Goal: Task Accomplishment & Management: Use online tool/utility

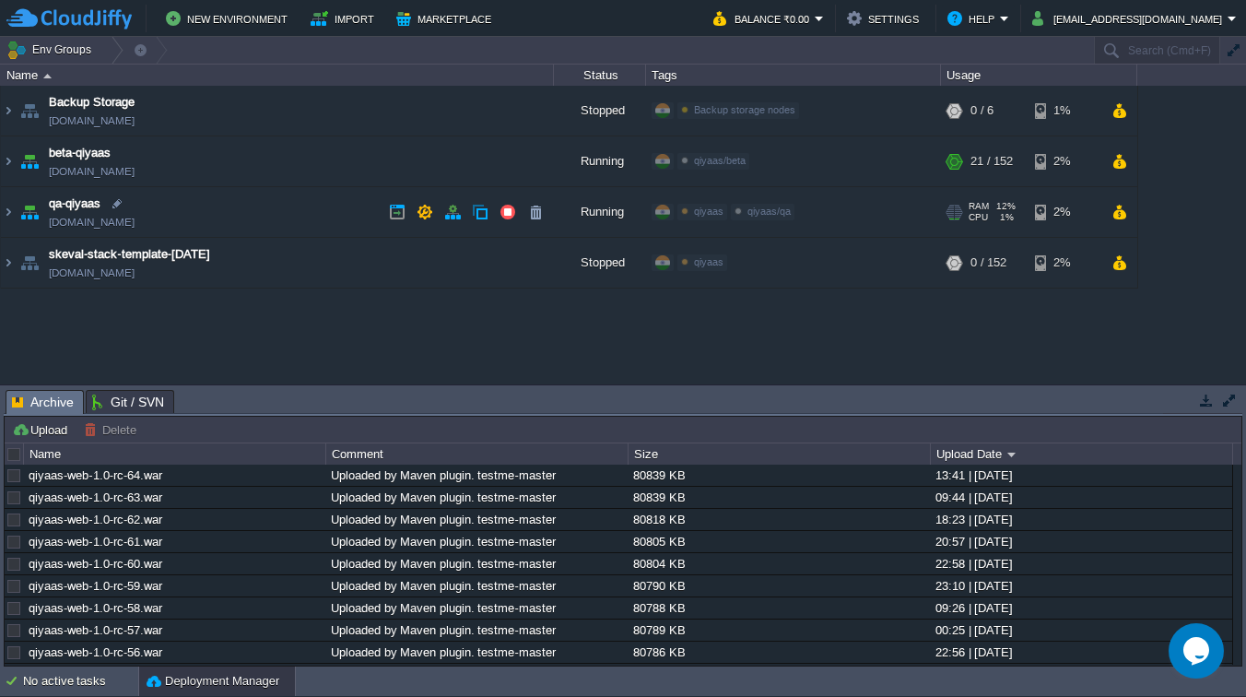
click at [768, 216] on span "qiyaas/qa" at bounding box center [768, 211] width 43 height 11
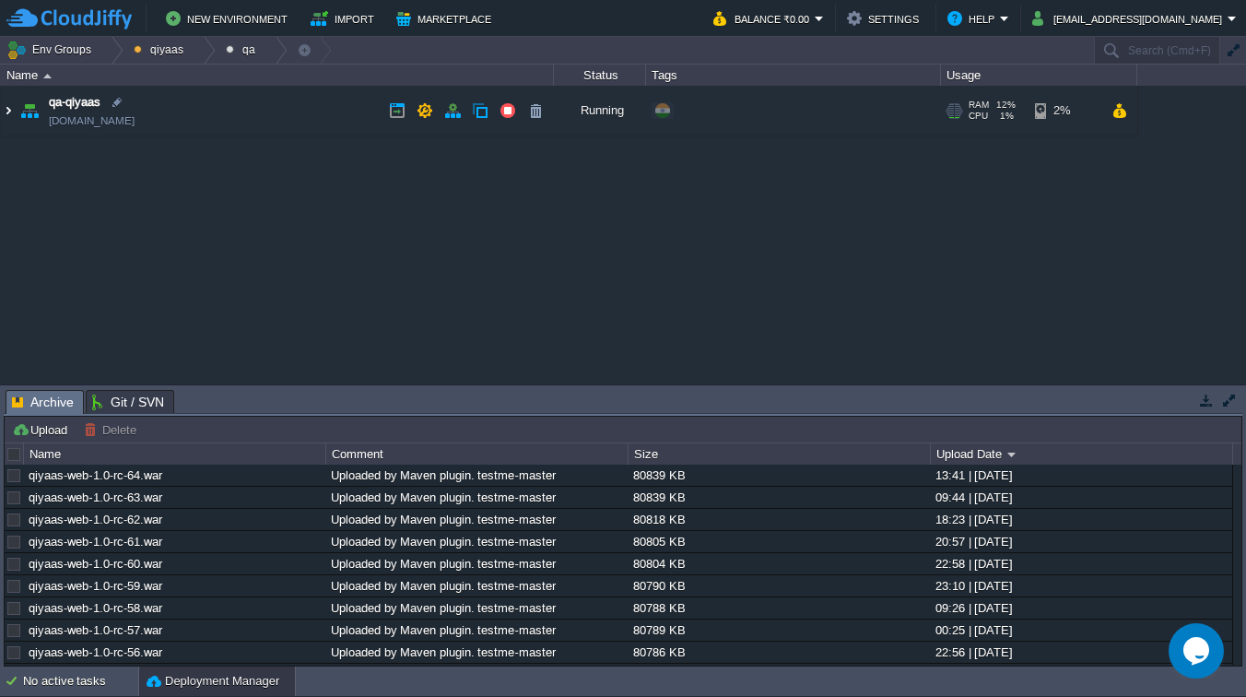
click at [10, 110] on img at bounding box center [8, 111] width 15 height 50
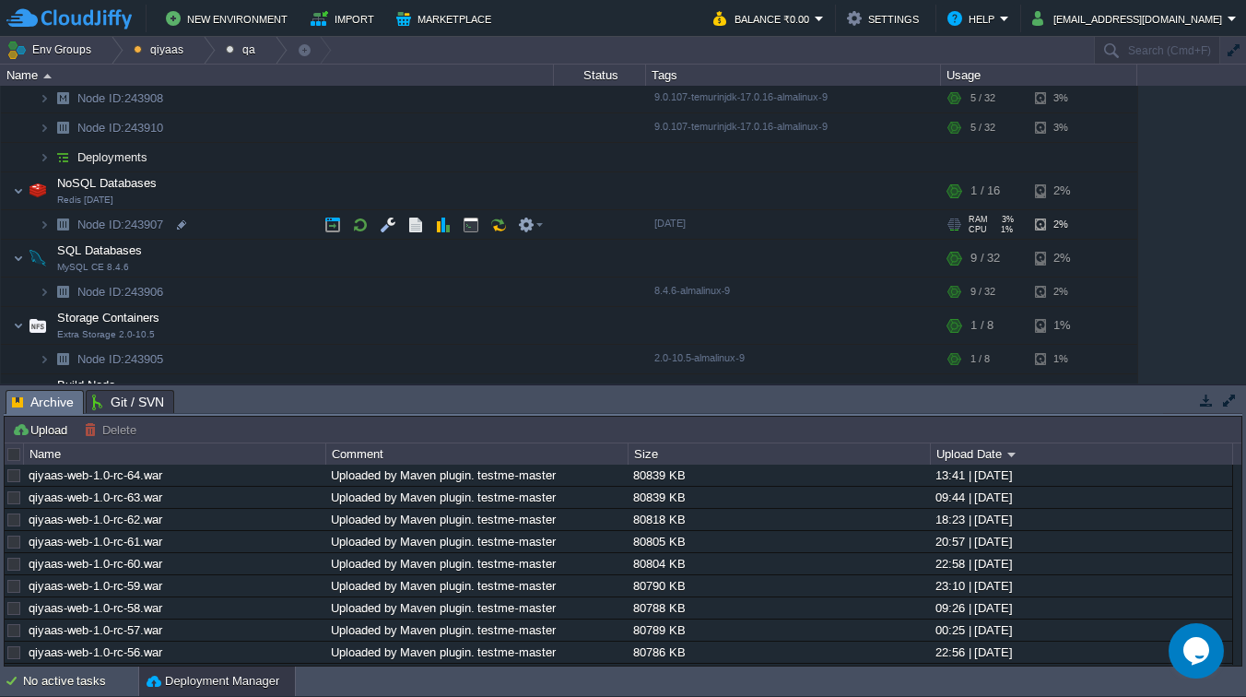
scroll to position [194, 0]
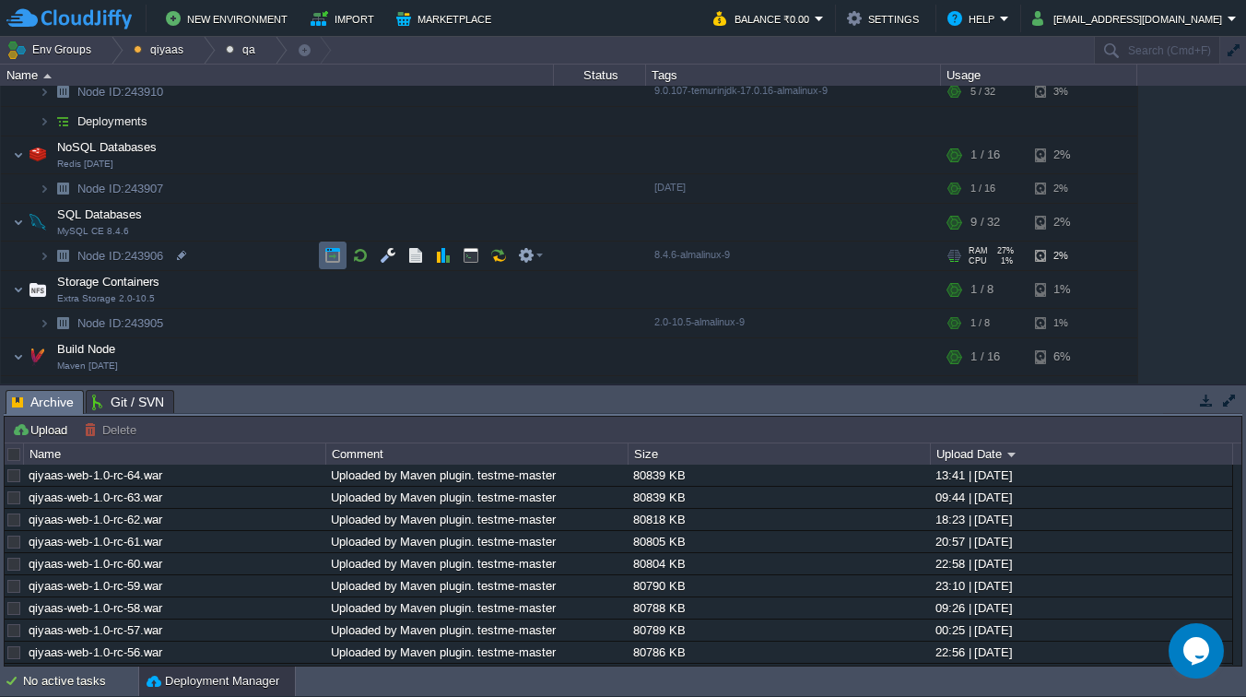
click at [332, 256] on button "button" at bounding box center [332, 255] width 17 height 17
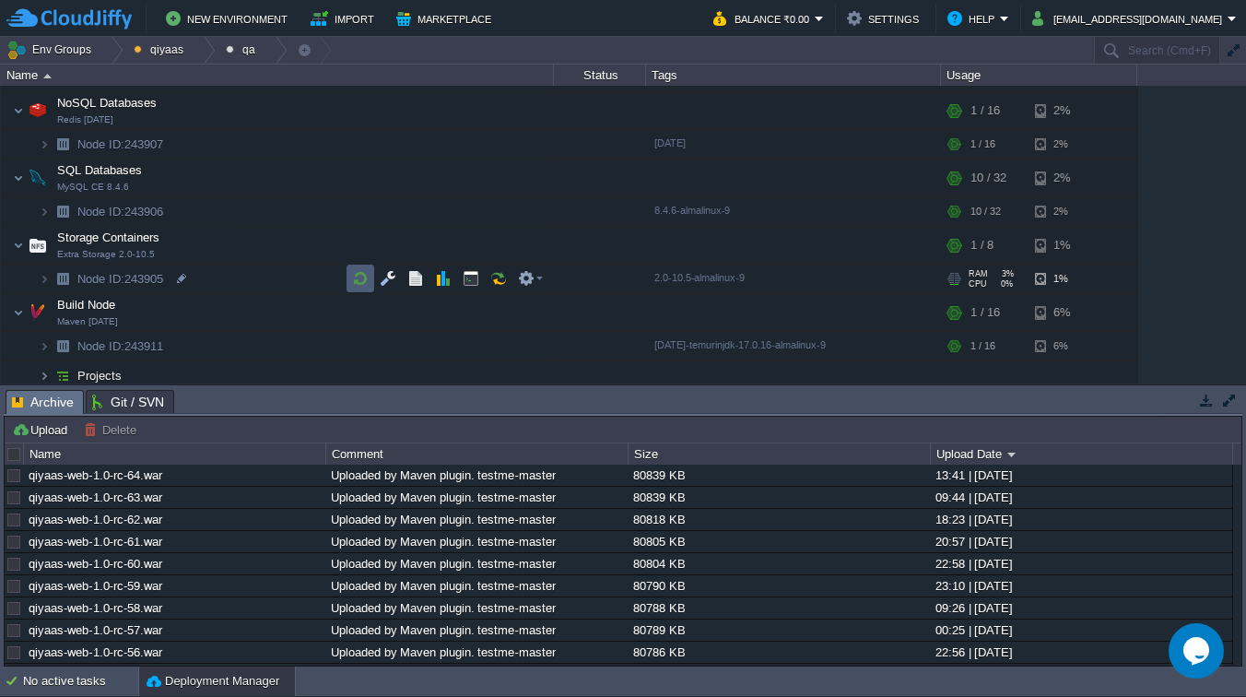
scroll to position [245, 0]
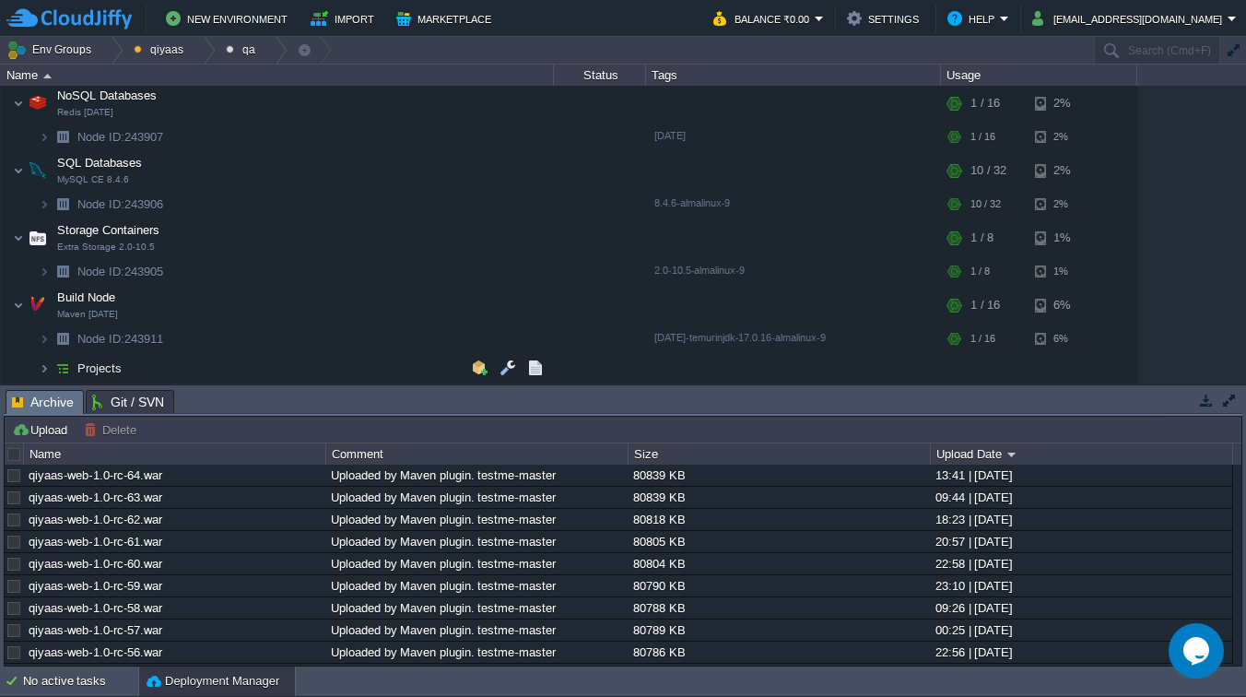
click at [51, 370] on img at bounding box center [63, 368] width 26 height 29
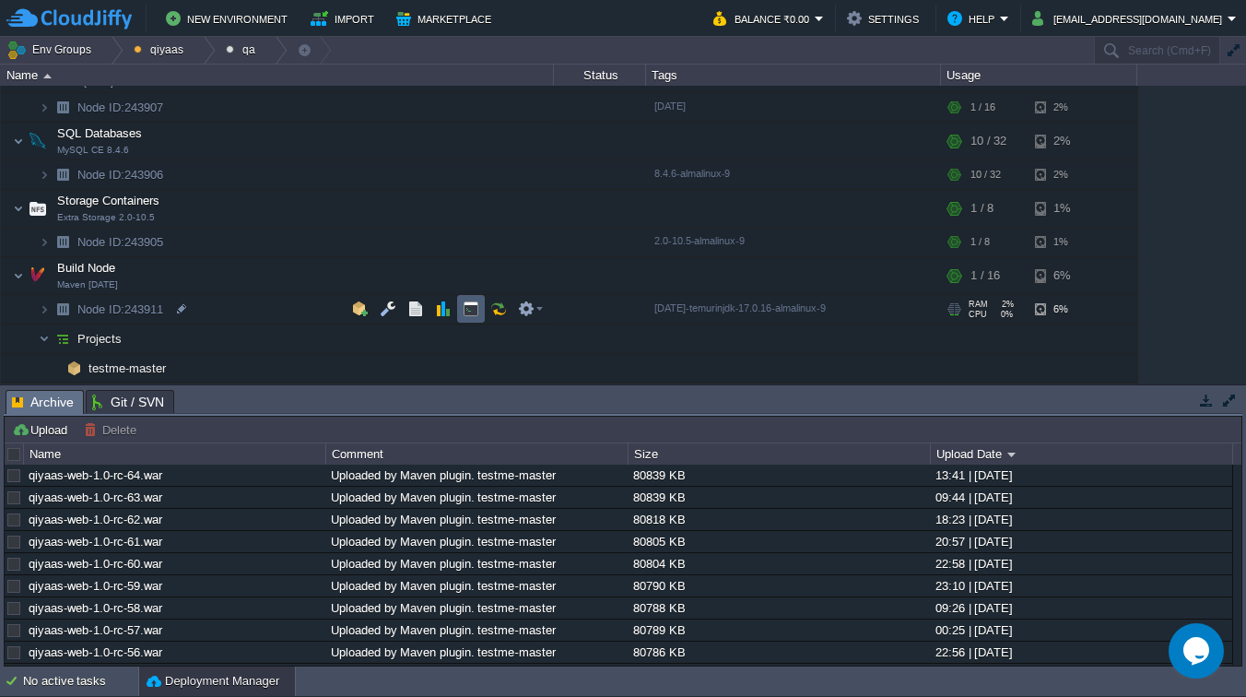
click at [467, 306] on button "button" at bounding box center [471, 308] width 17 height 17
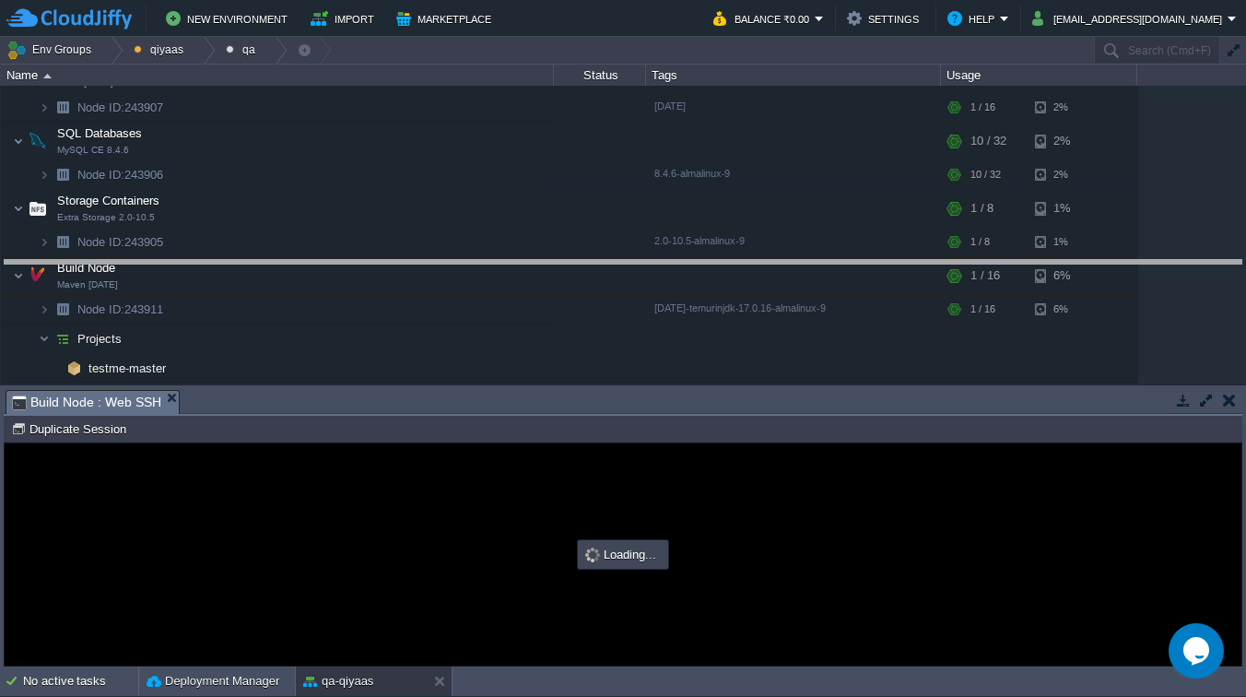
drag, startPoint x: 658, startPoint y: 401, endPoint x: 661, endPoint y: 268, distance: 132.7
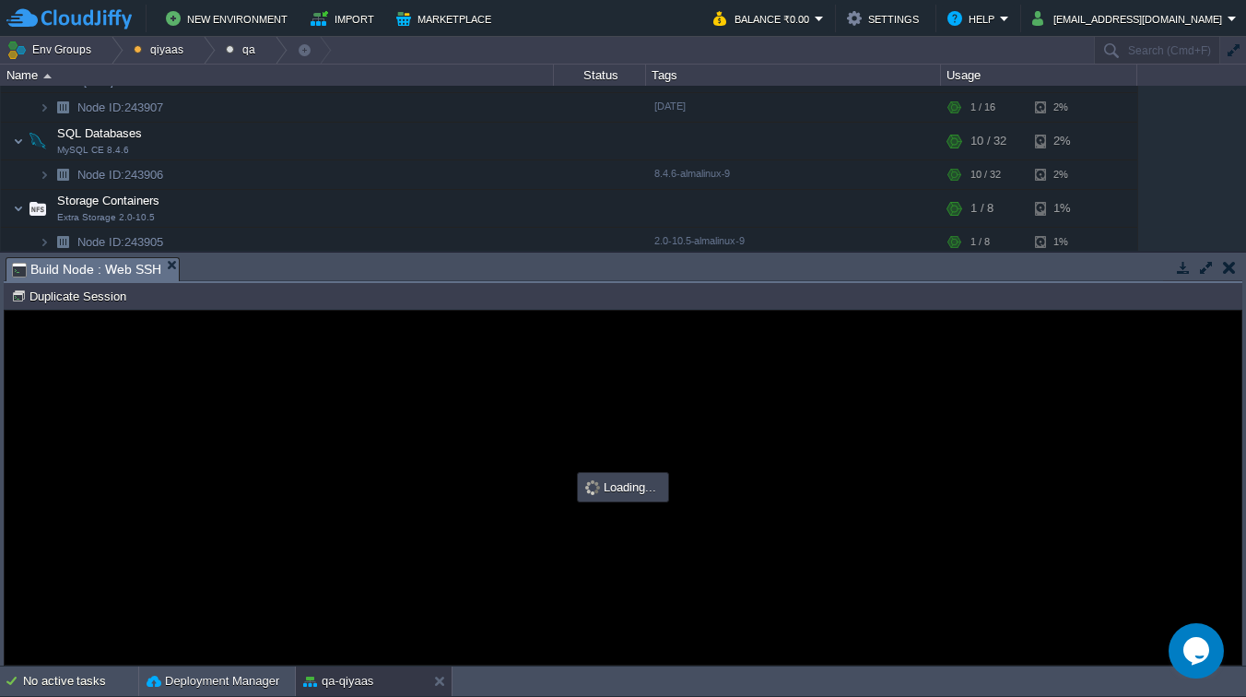
scroll to position [0, 0]
type input "#000000"
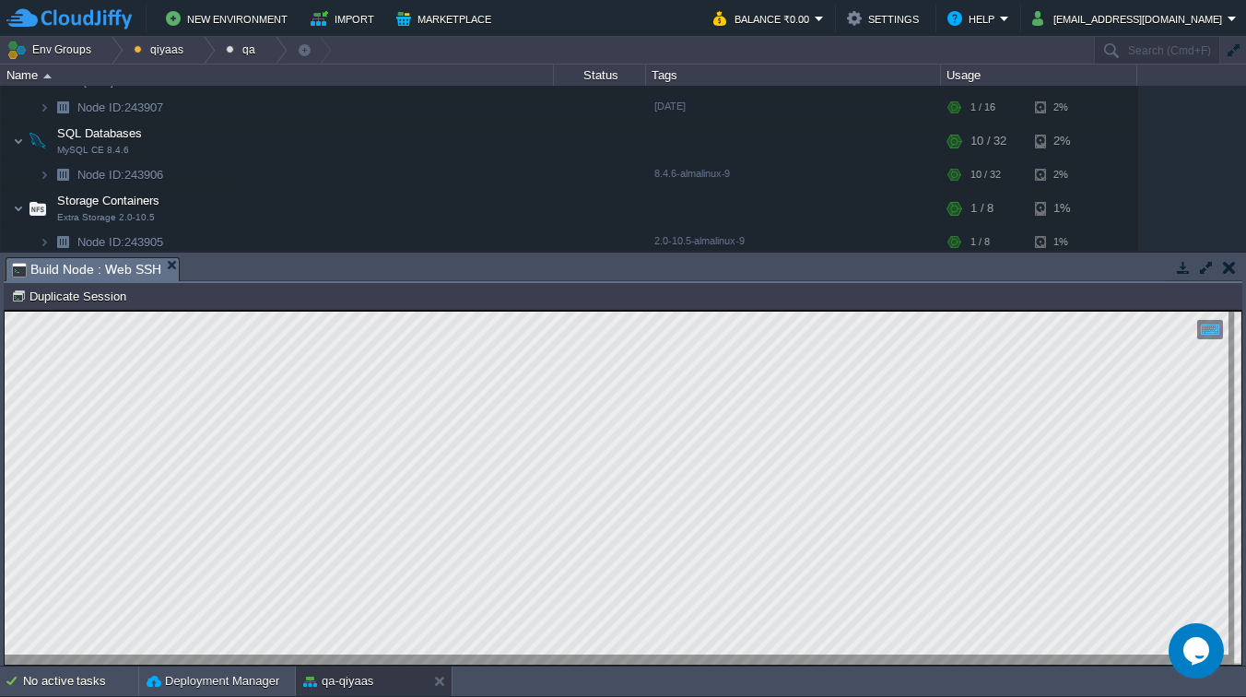
type textarea "cd /var/lib/jelastic/PROJECTS/testme-master"
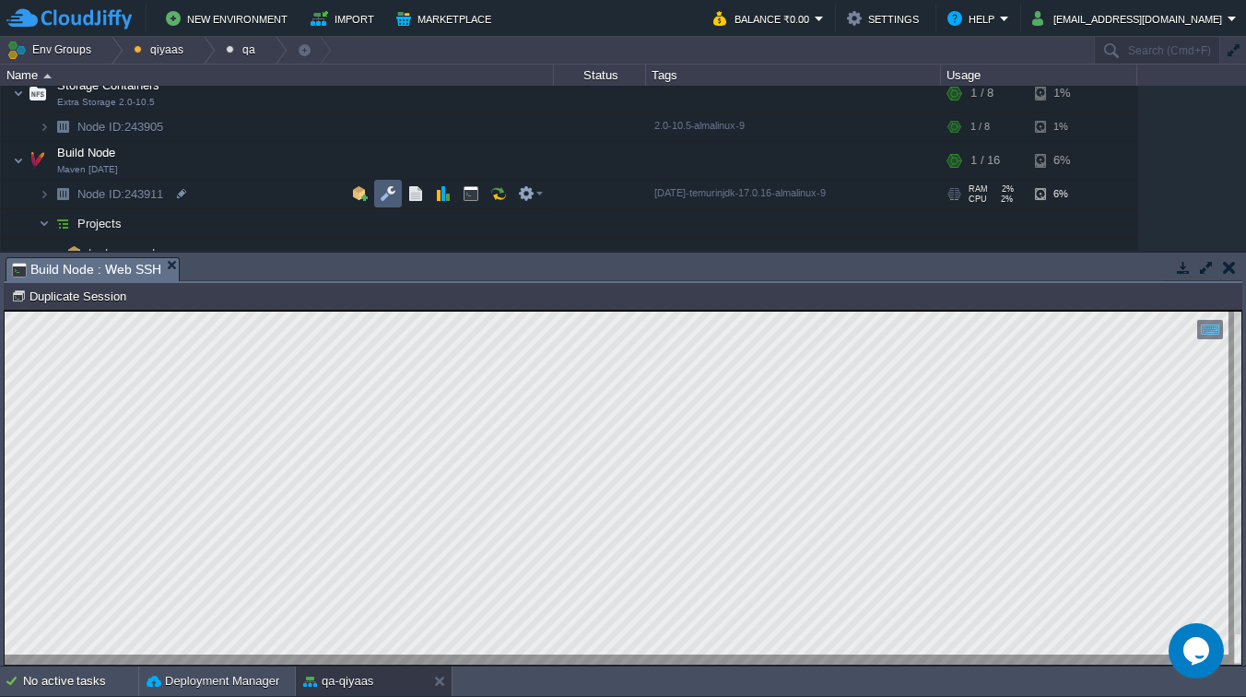
scroll to position [407, 0]
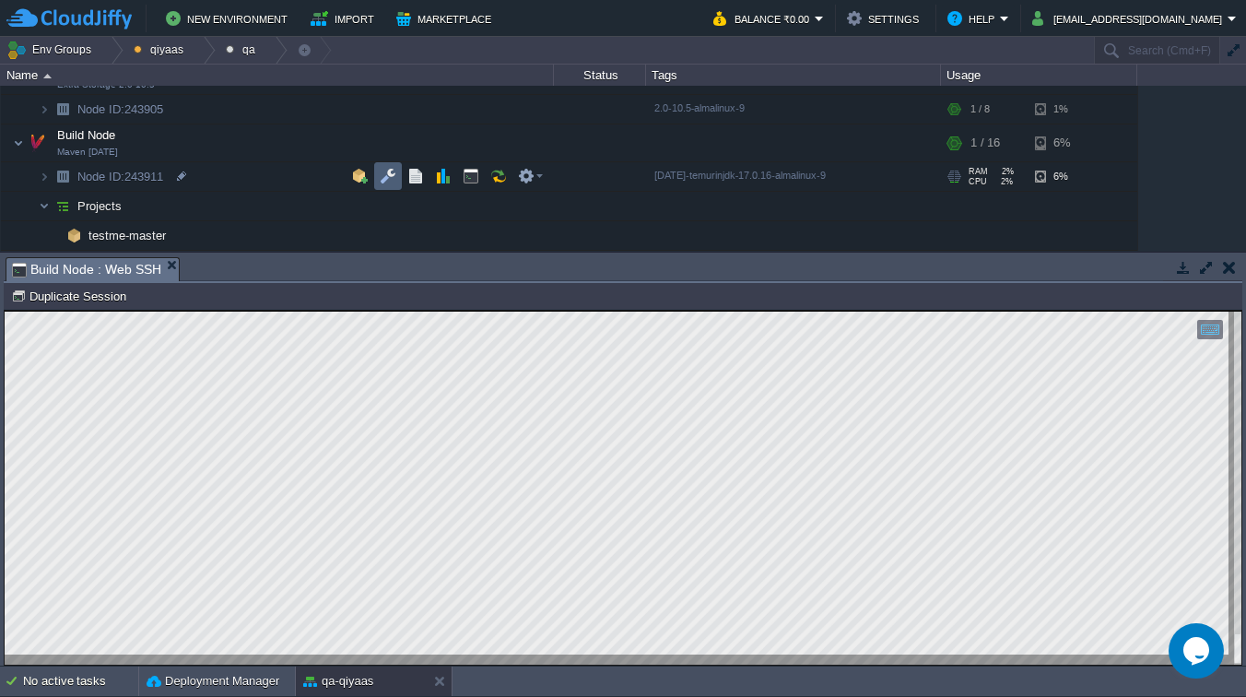
click at [390, 182] on button "button" at bounding box center [388, 176] width 17 height 17
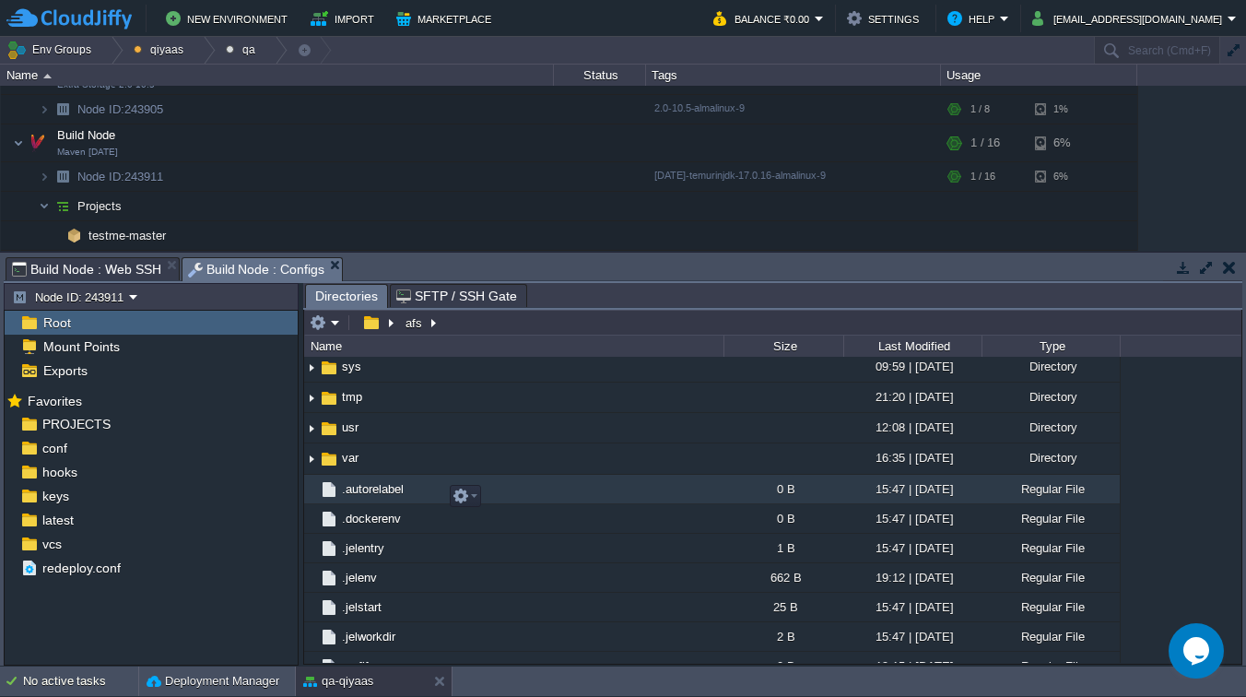
scroll to position [612, 0]
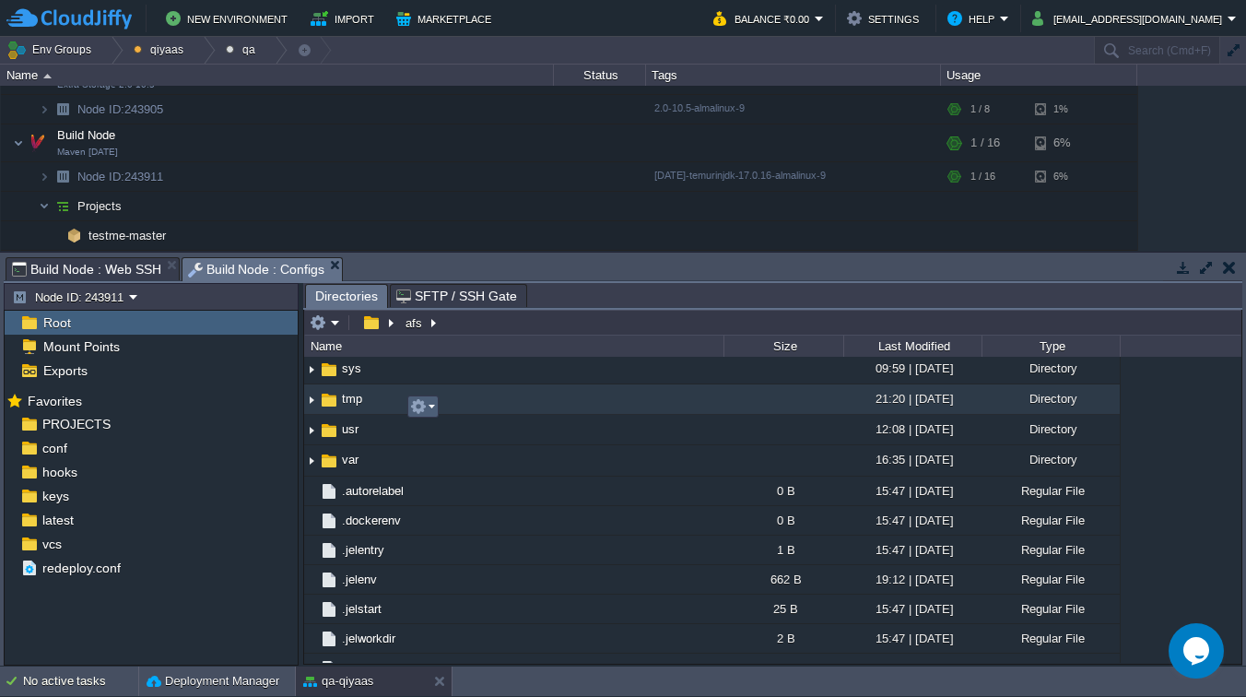
click at [418, 412] on button "button" at bounding box center [418, 406] width 17 height 17
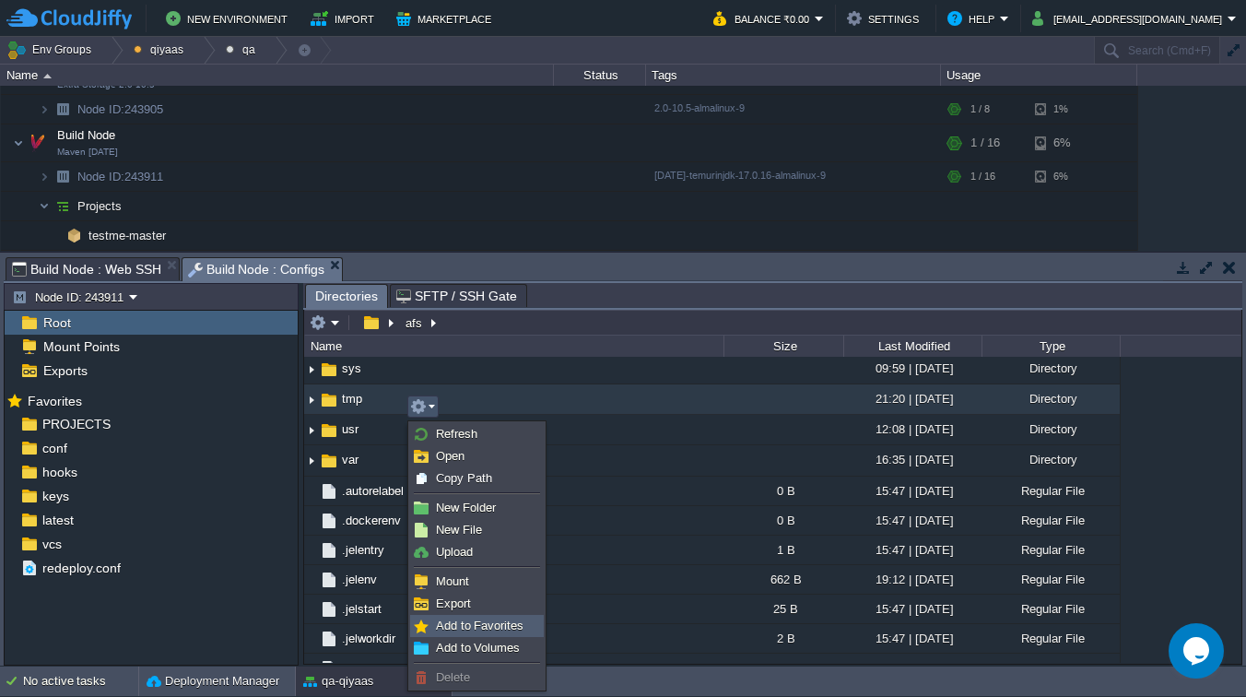
click at [447, 622] on span "Add to Favorites" at bounding box center [480, 625] width 88 height 14
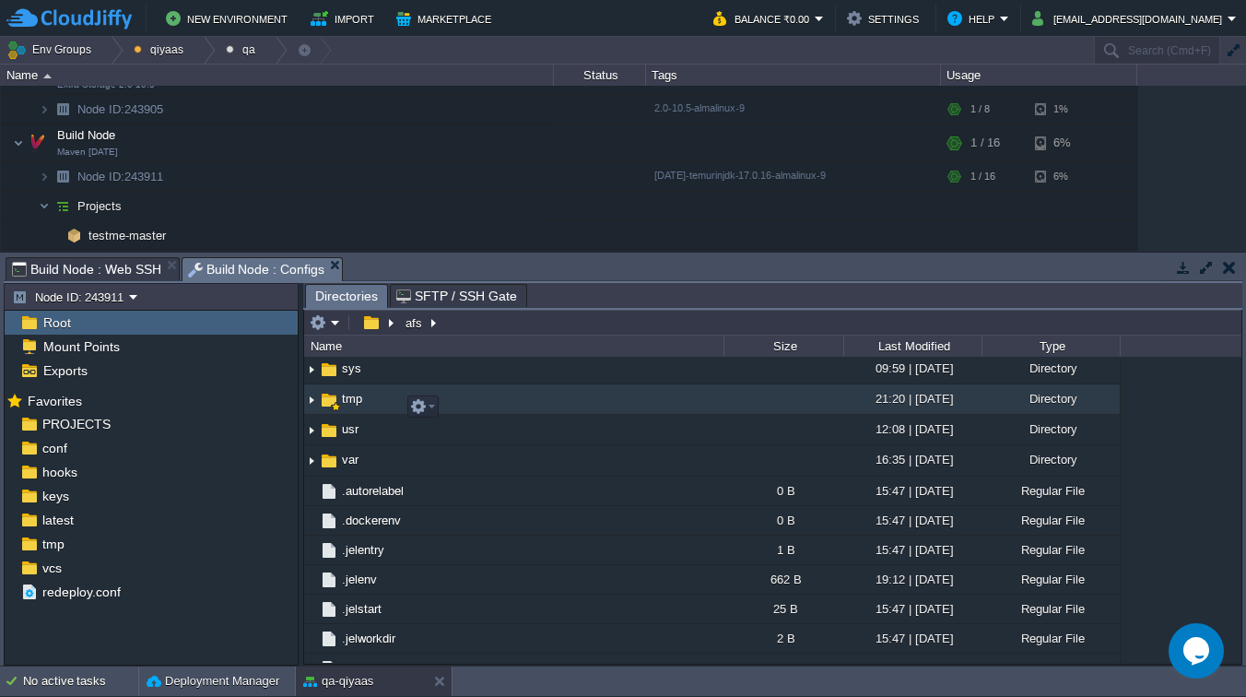
click at [338, 410] on img at bounding box center [329, 400] width 20 height 20
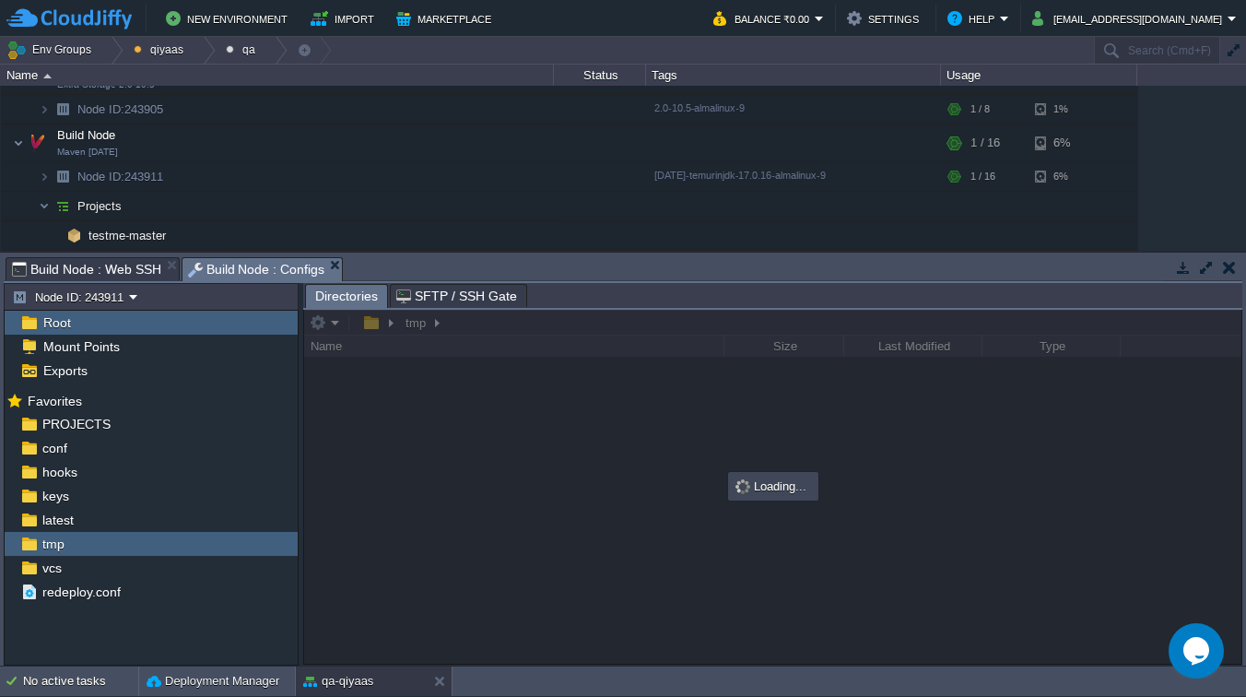
scroll to position [0, 0]
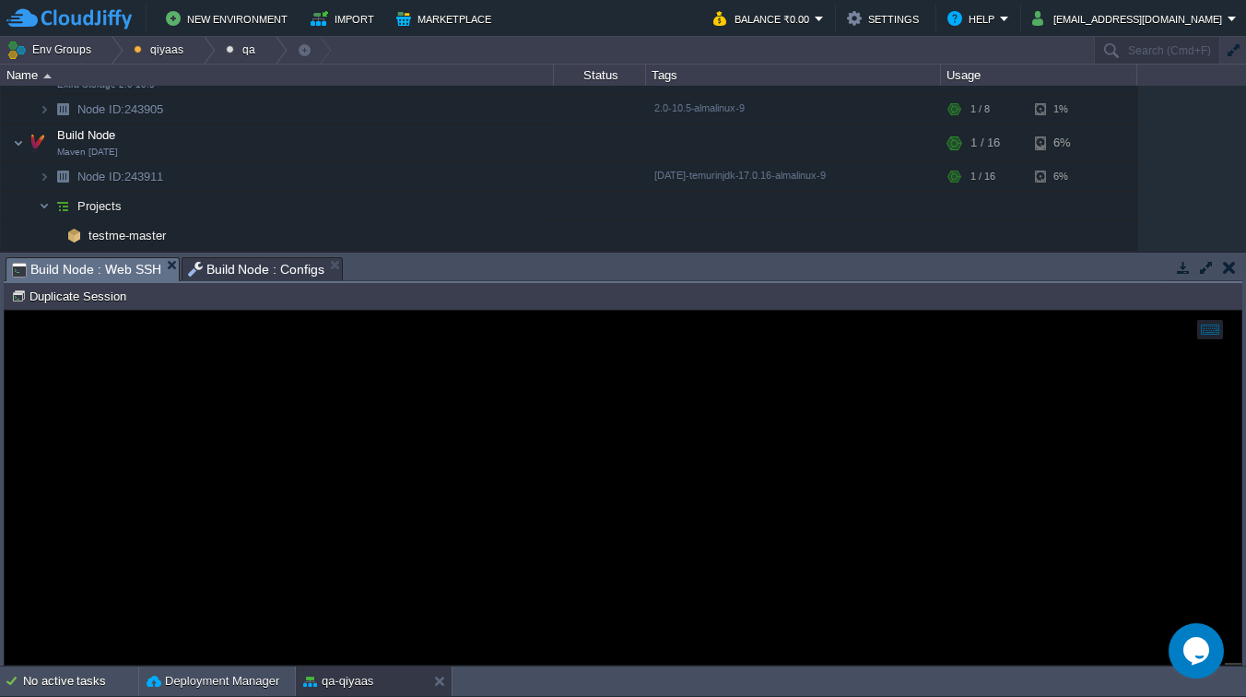
click at [90, 265] on span "Build Node : Web SSH" at bounding box center [86, 269] width 149 height 23
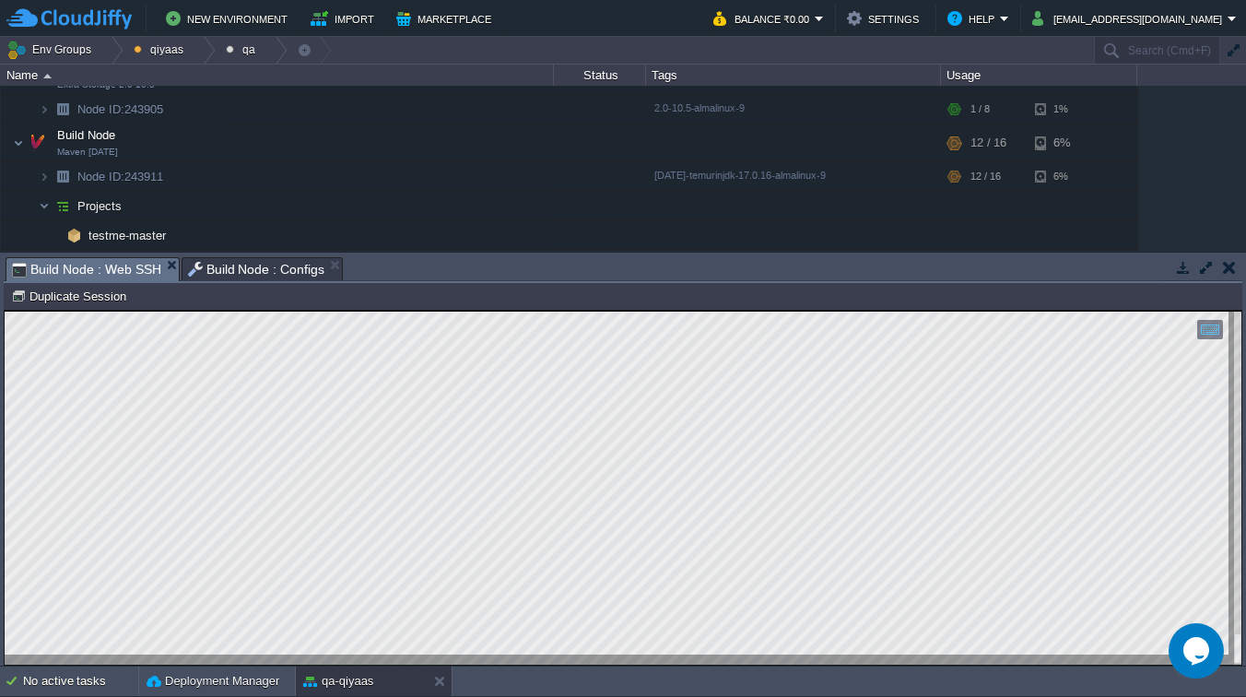
click at [260, 258] on span "Build Node : Configs" at bounding box center [256, 269] width 137 height 22
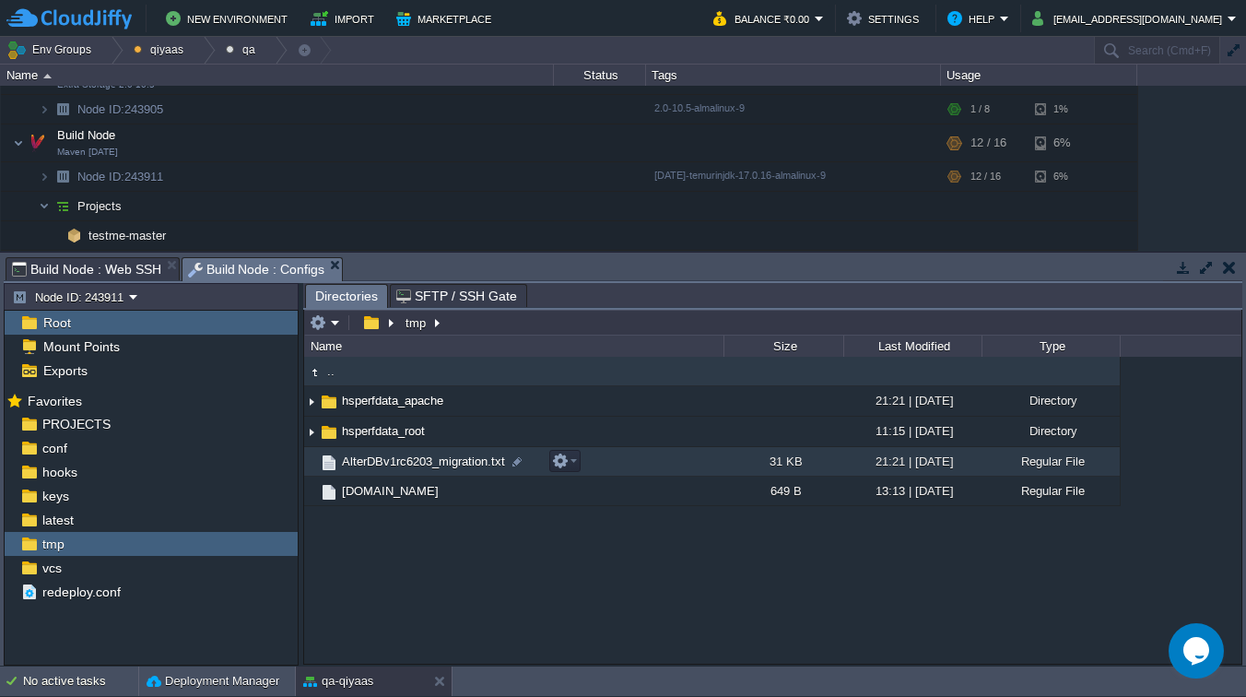
click at [398, 468] on span "AlterDBv1rc6203_migration.txt" at bounding box center [423, 461] width 169 height 16
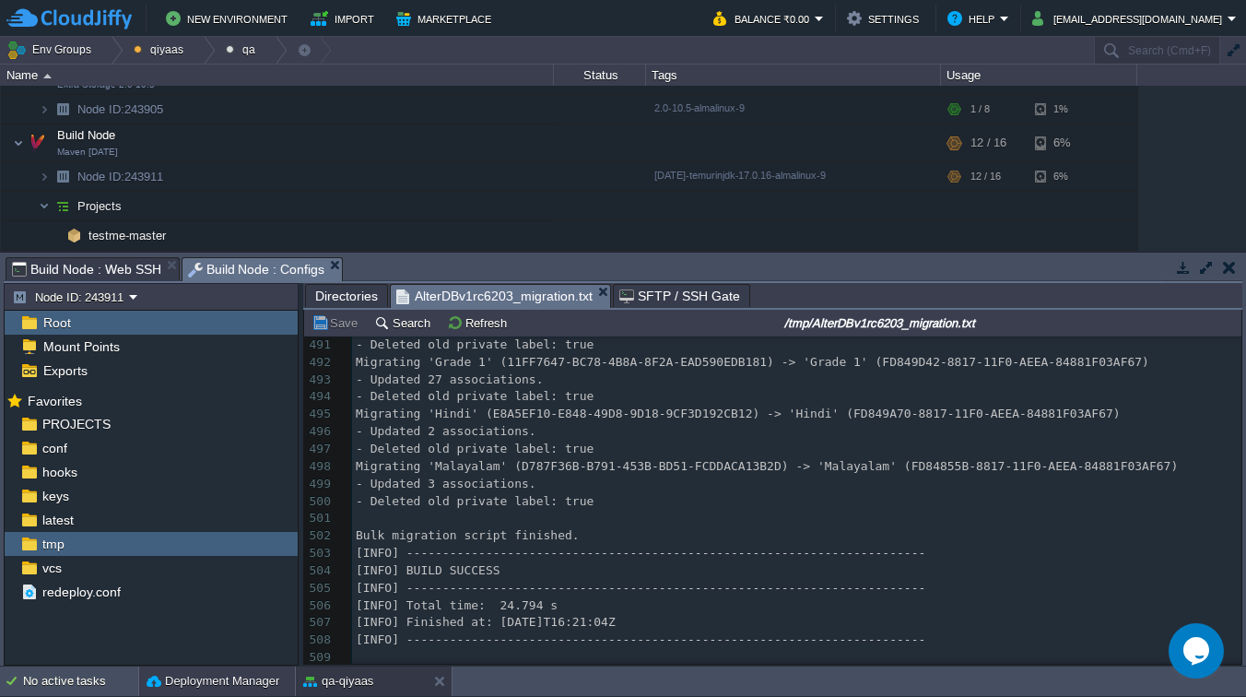
click at [249, 676] on button "Deployment Manager" at bounding box center [213, 681] width 133 height 18
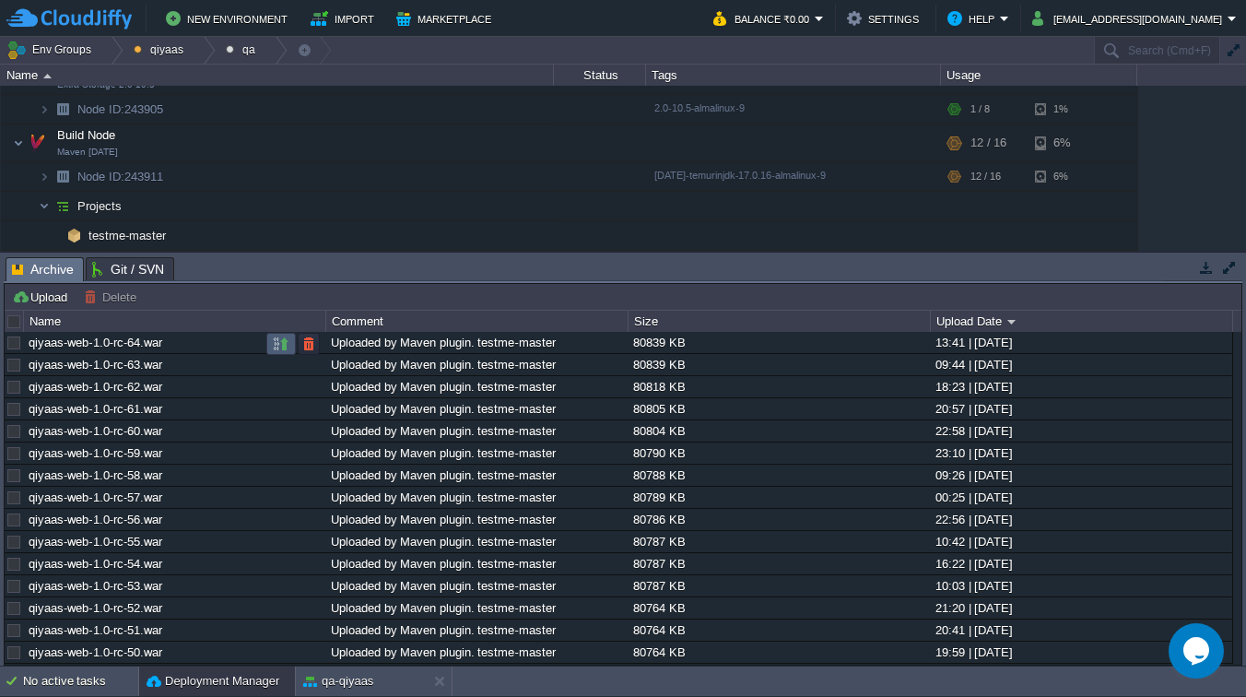
click at [279, 349] on button "button" at bounding box center [281, 343] width 17 height 17
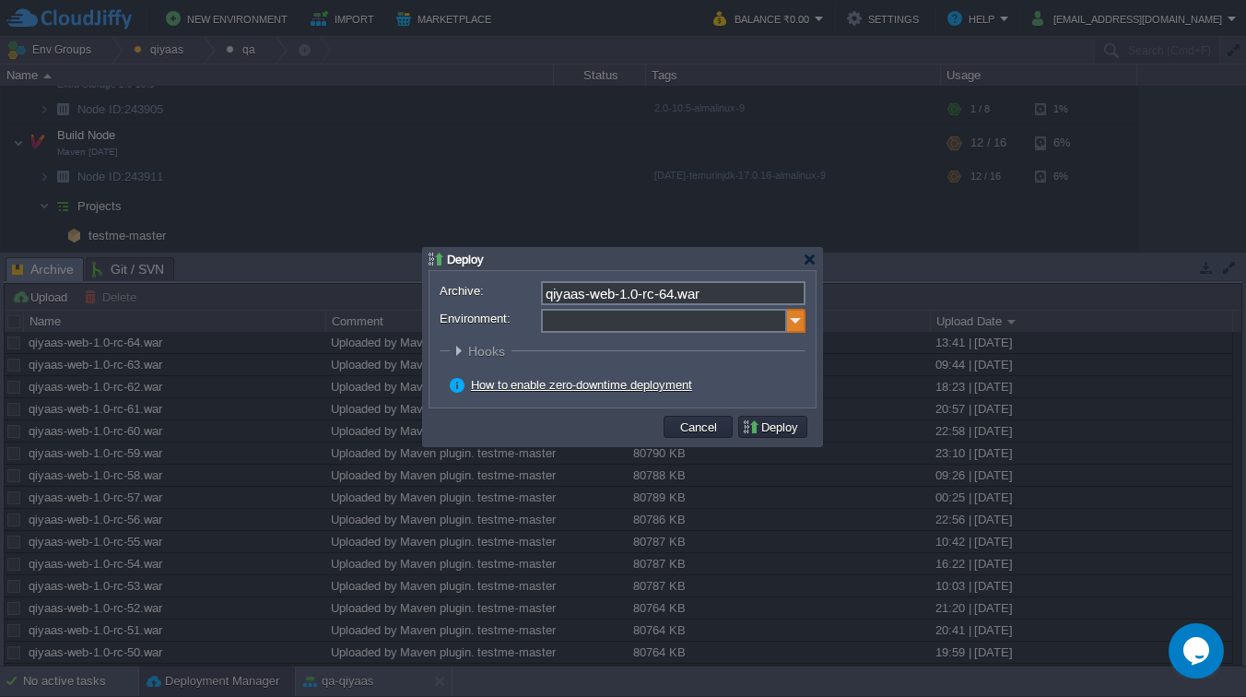
click at [803, 323] on img at bounding box center [796, 321] width 18 height 24
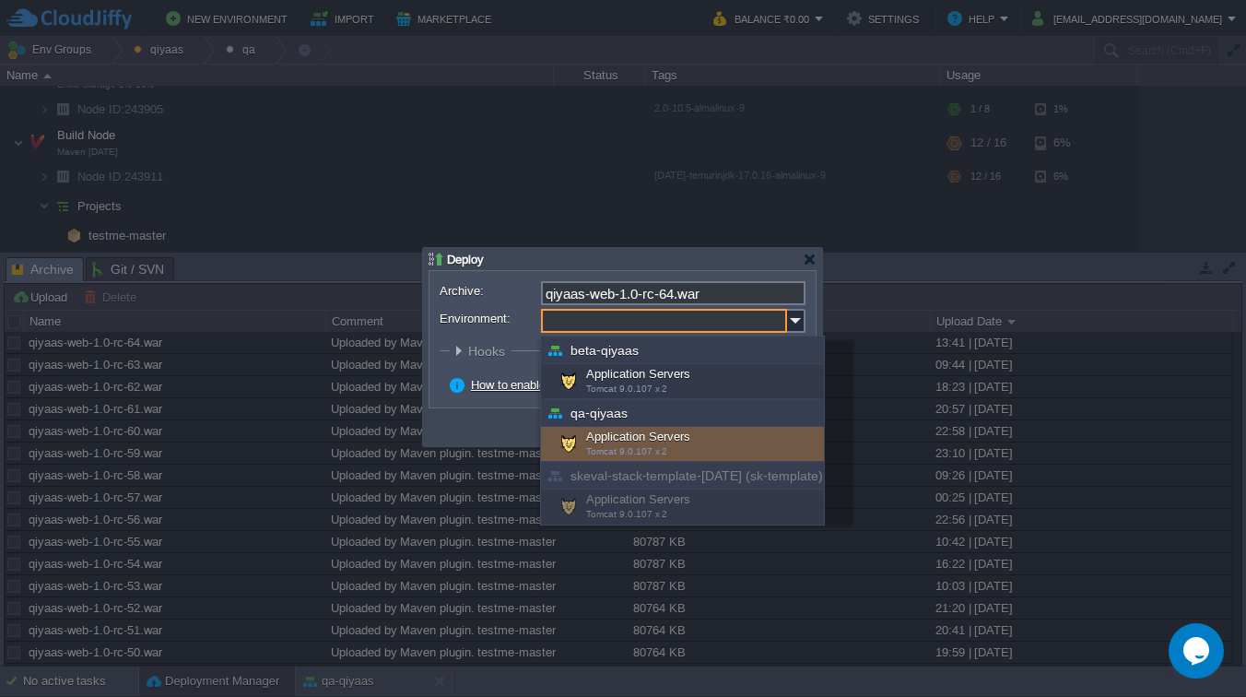
click at [629, 444] on div "Application Servers Tomcat 9.0.107 x 2" at bounding box center [682, 444] width 283 height 35
type input "Application Servers (qa-qiyaas)"
type input "ROOT-301"
radio input "false"
radio input "true"
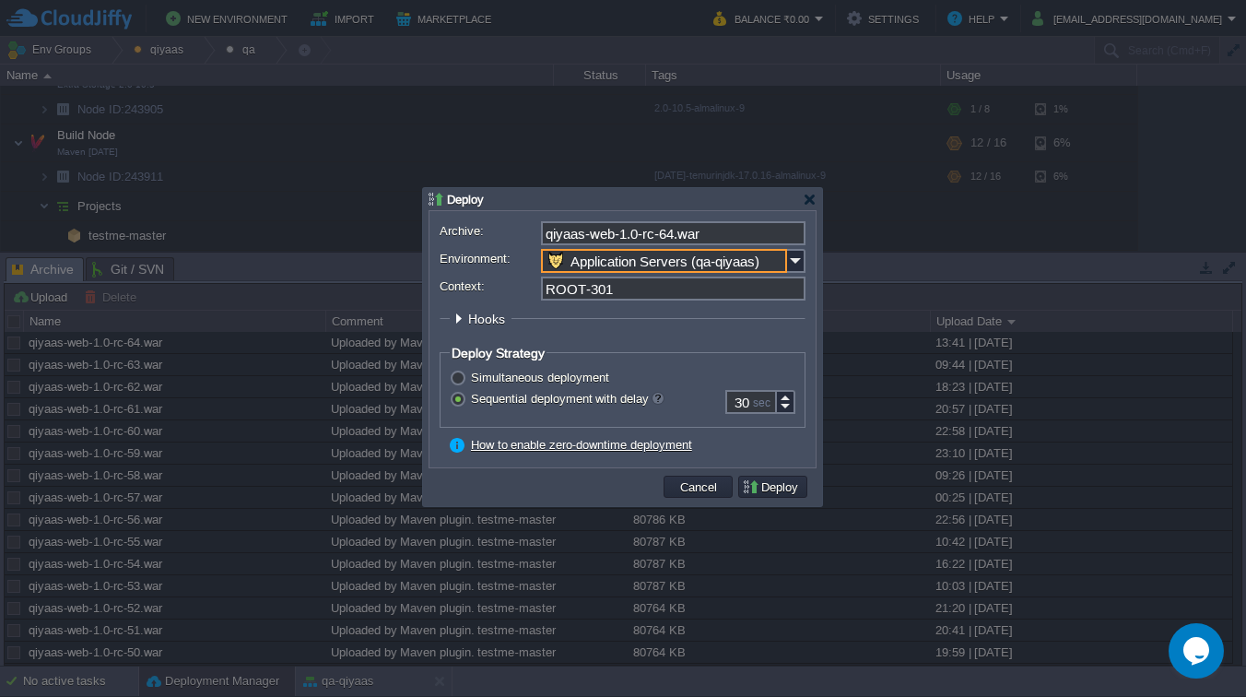
click at [622, 289] on input "ROOT-301" at bounding box center [673, 288] width 265 height 24
click button "Pre" at bounding box center [0, 0] width 0 height 0
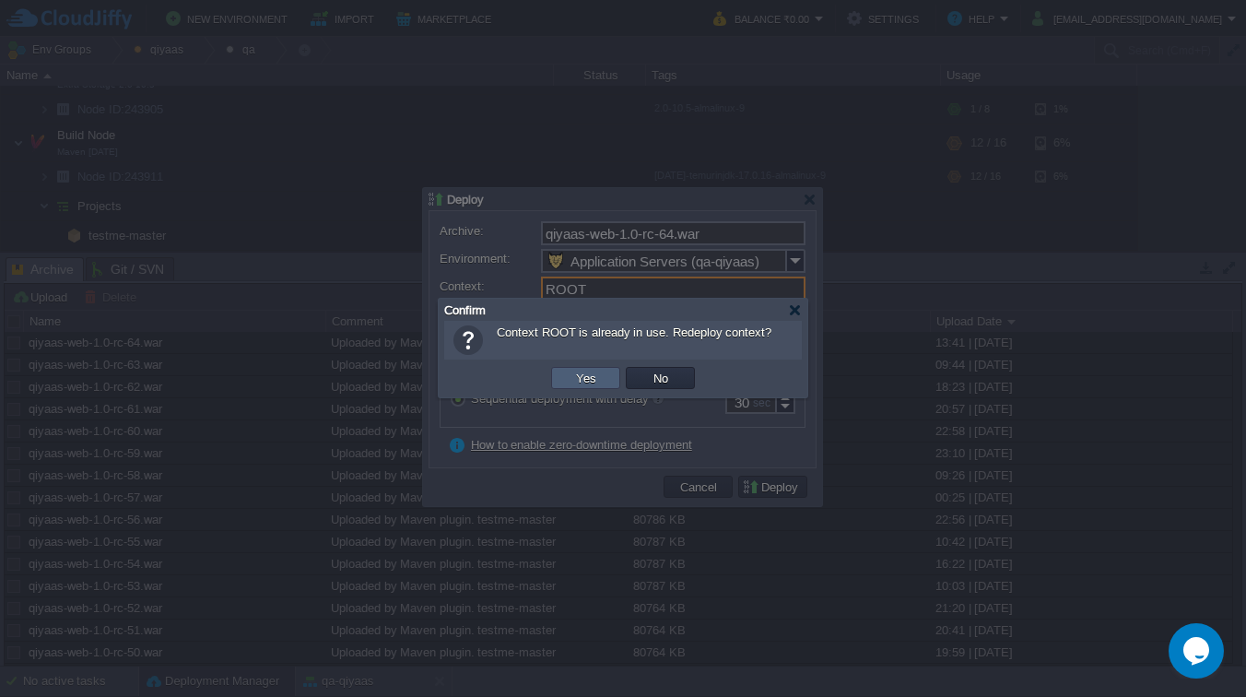
type input "ROOT"
click at [599, 372] on button "Yes" at bounding box center [585, 378] width 31 height 17
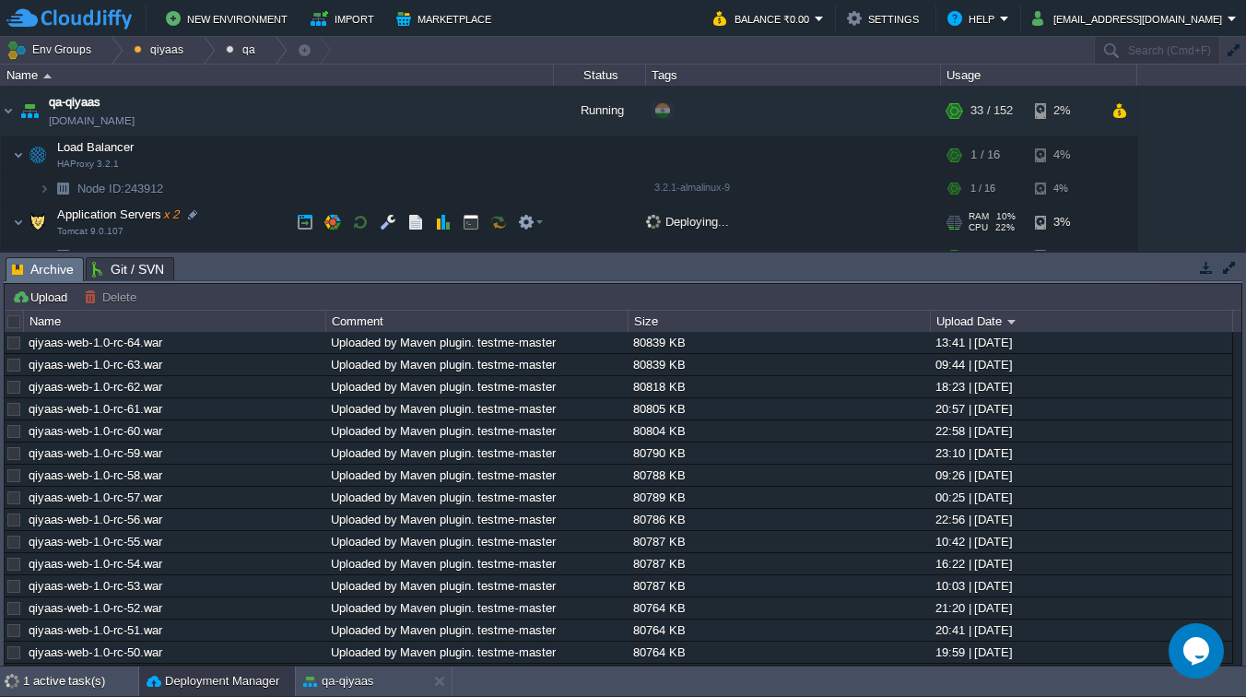
scroll to position [100, 0]
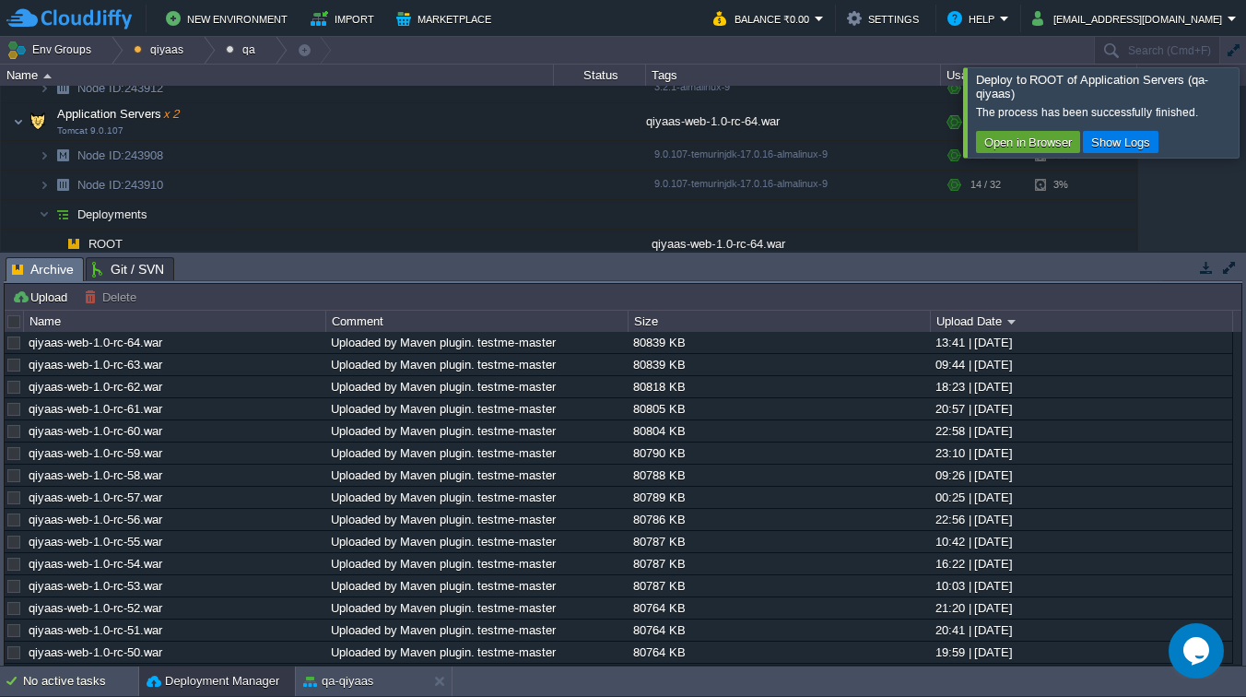
click at [1245, 125] on div at bounding box center [1268, 111] width 0 height 89
